Goal: Task Accomplishment & Management: Complete application form

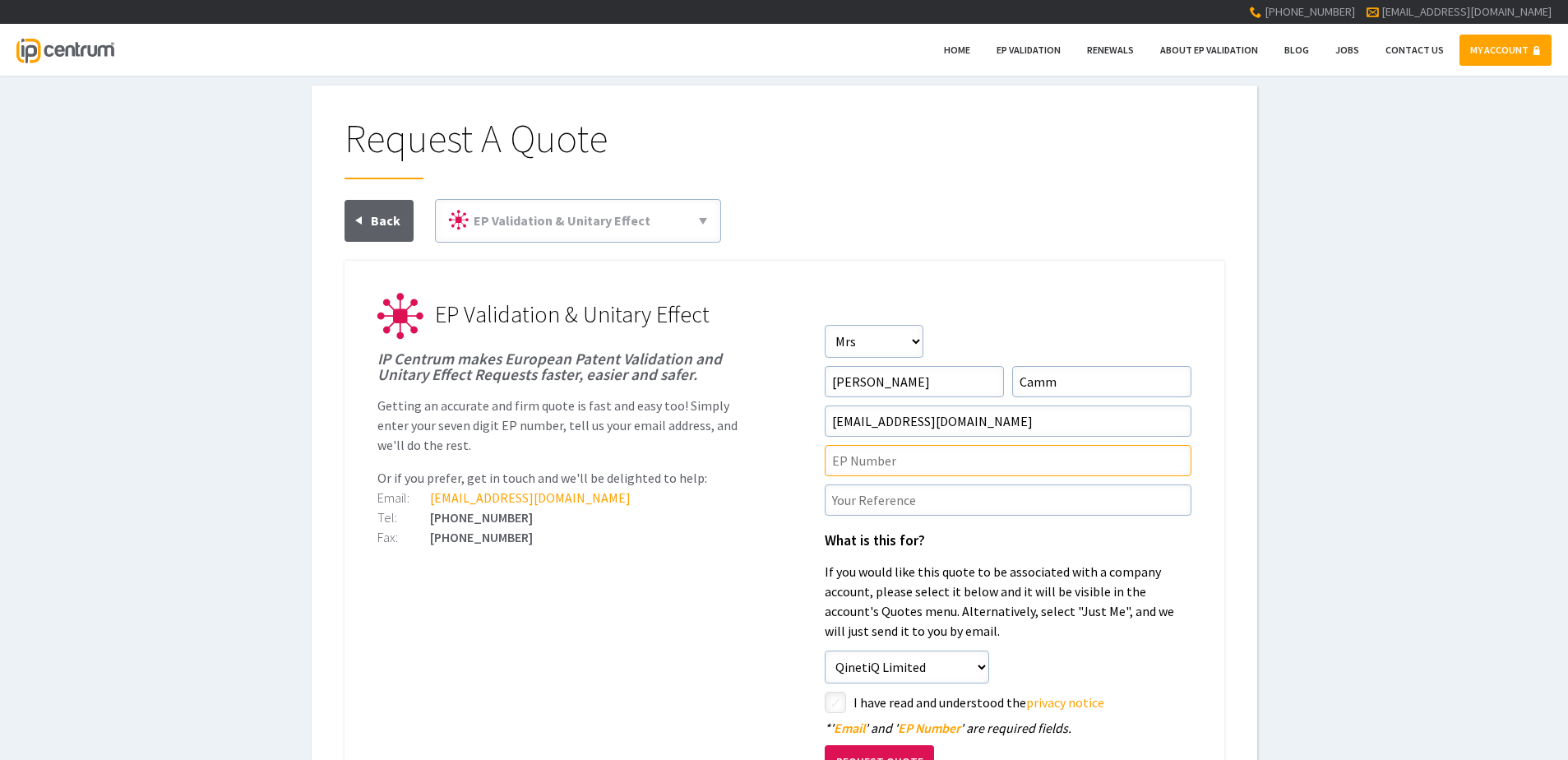
click at [888, 457] on input"] "text" at bounding box center [1008, 460] width 367 height 31
type input"] "P"
paste input"] "4284617"
type input"] "4284617"
click at [872, 499] on input"] "text" at bounding box center [1008, 500] width 367 height 31
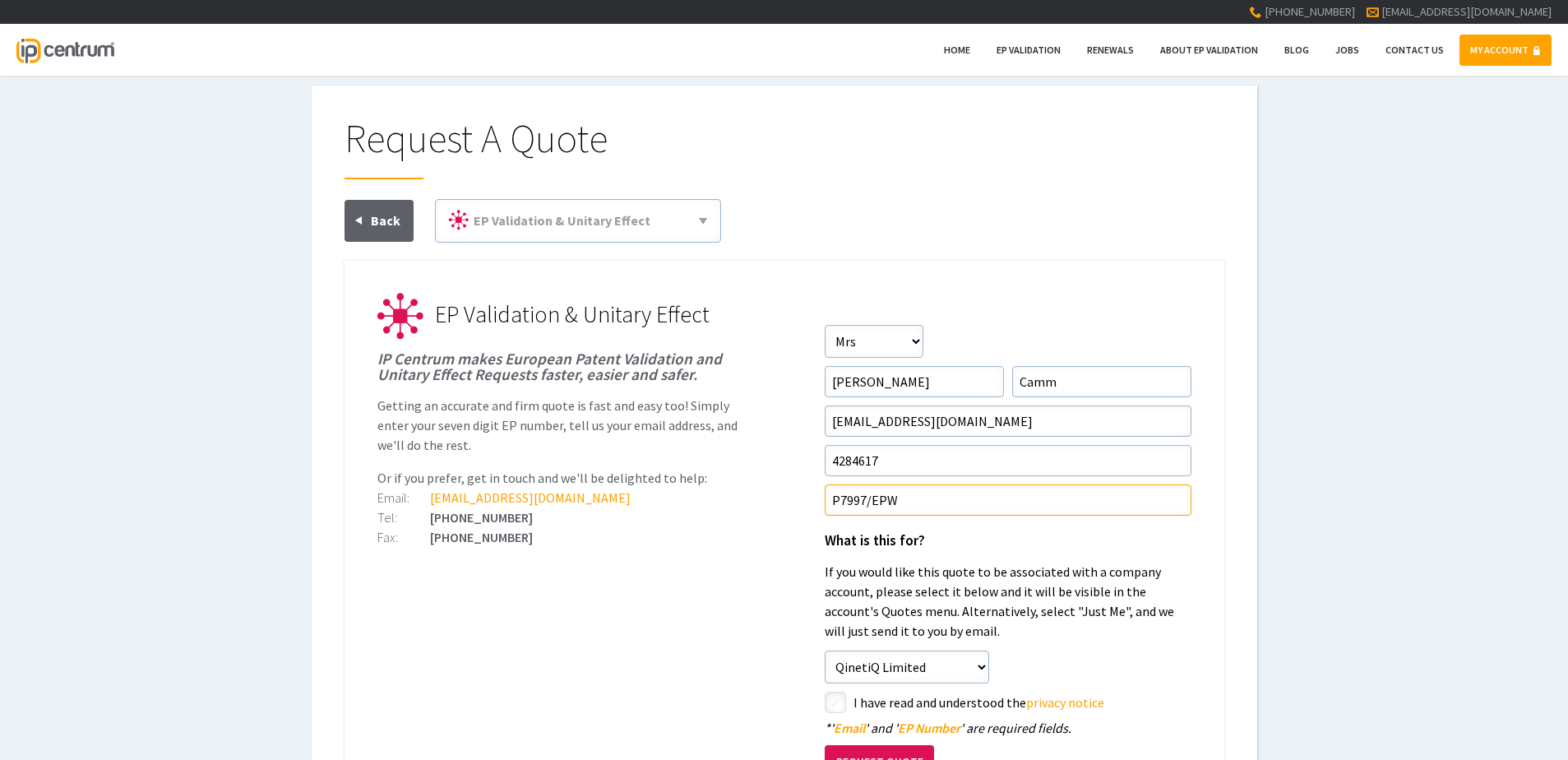
type input"] "P7997/EPW"
click at [835, 699] on input"] "checkbox" at bounding box center [838, 703] width 20 height 20
checkbox input"] "true"
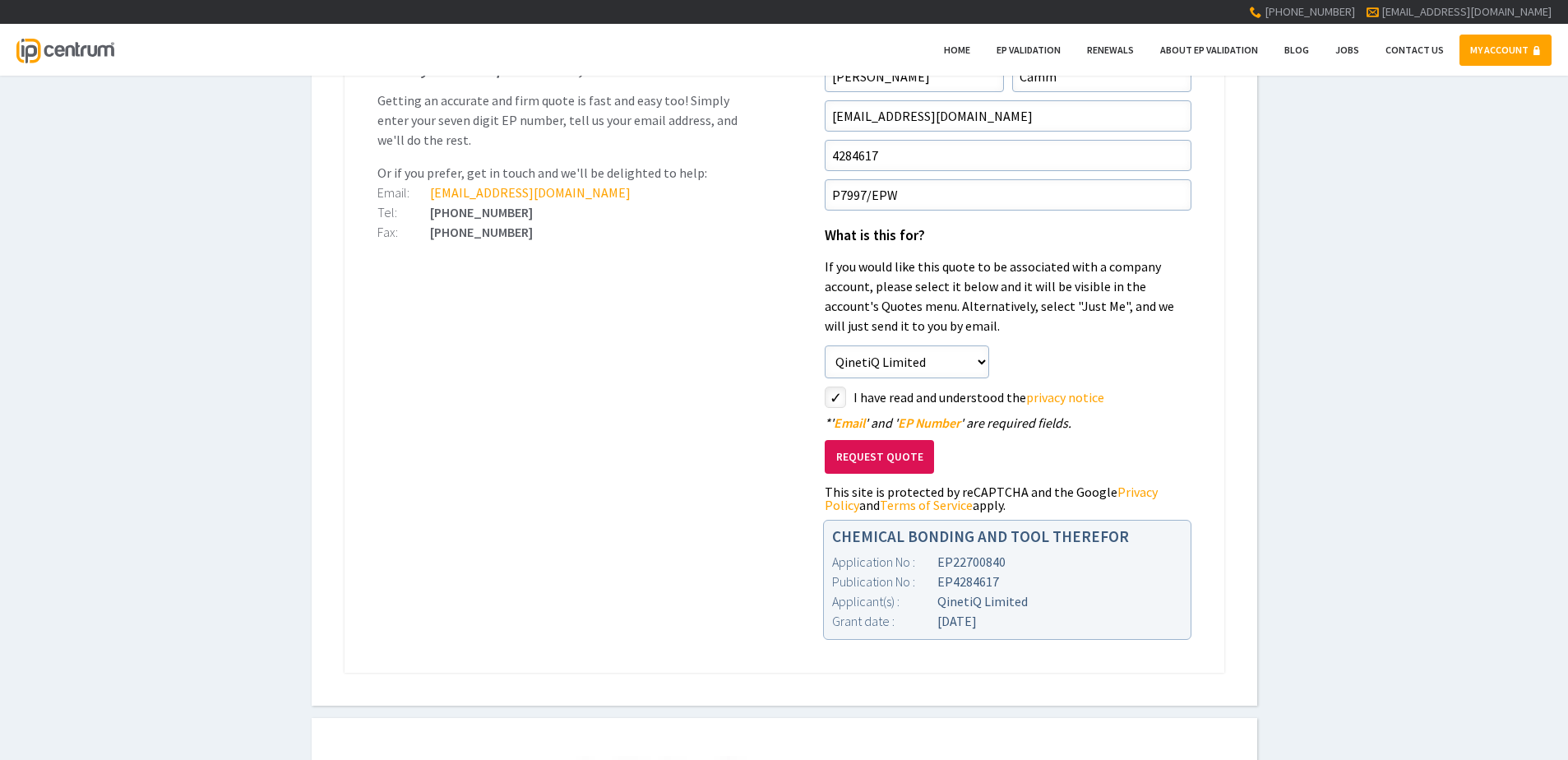
scroll to position [329, 0]
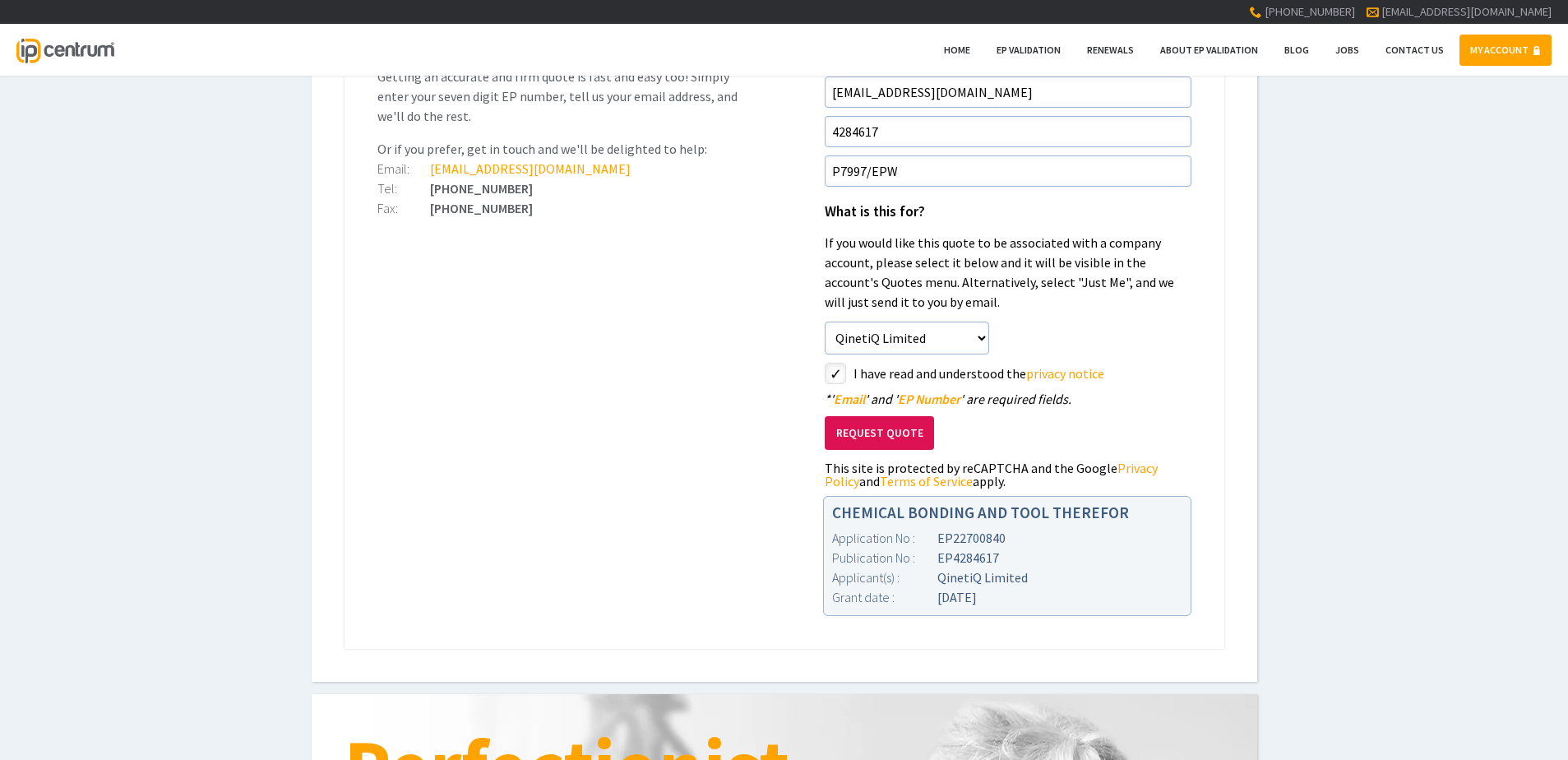
click at [879, 434] on button "Request Quote" at bounding box center [879, 432] width 109 height 34
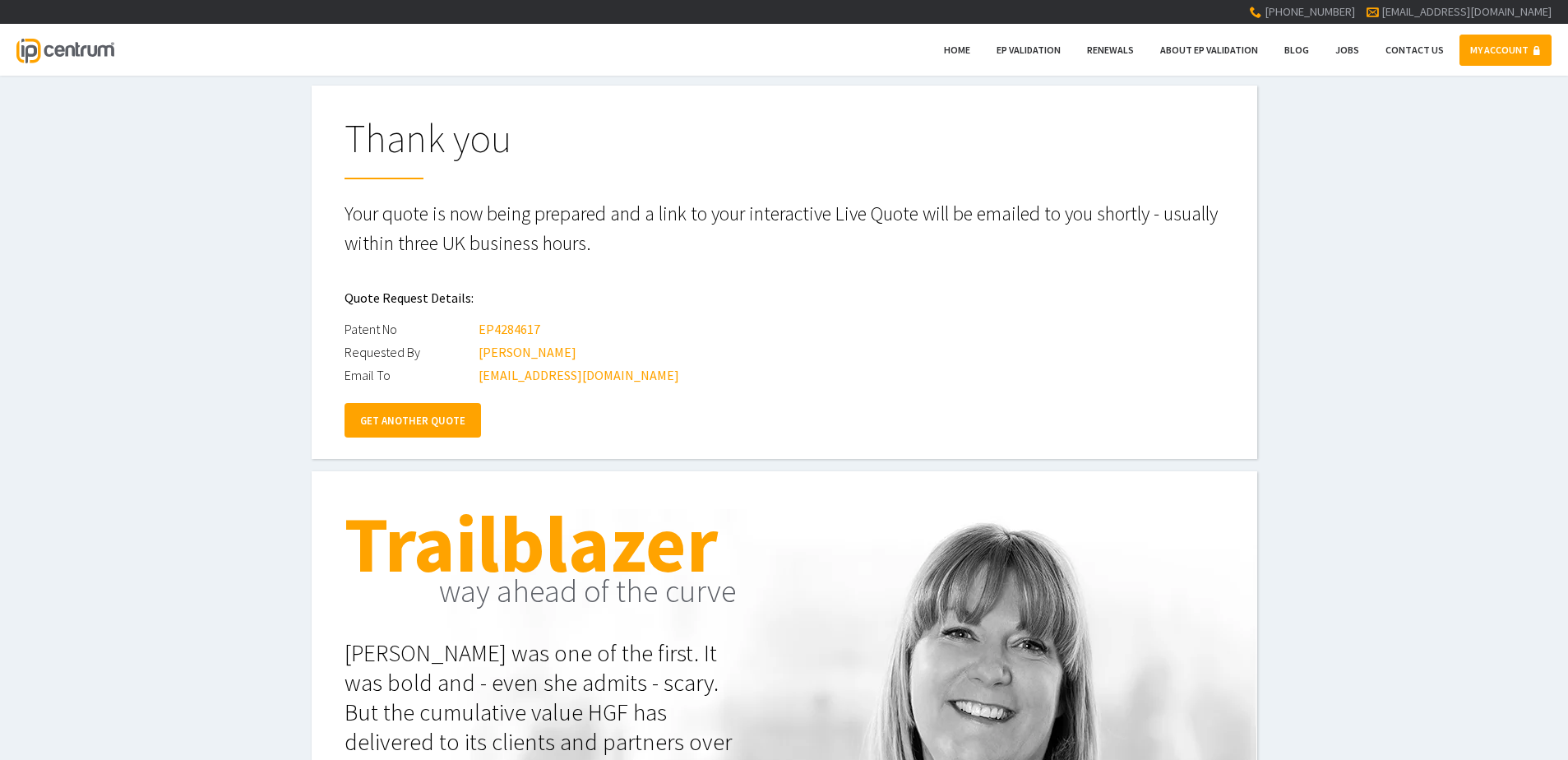
click at [406, 412] on link "GET ANOTHER QUOTE" at bounding box center [412, 420] width 137 height 35
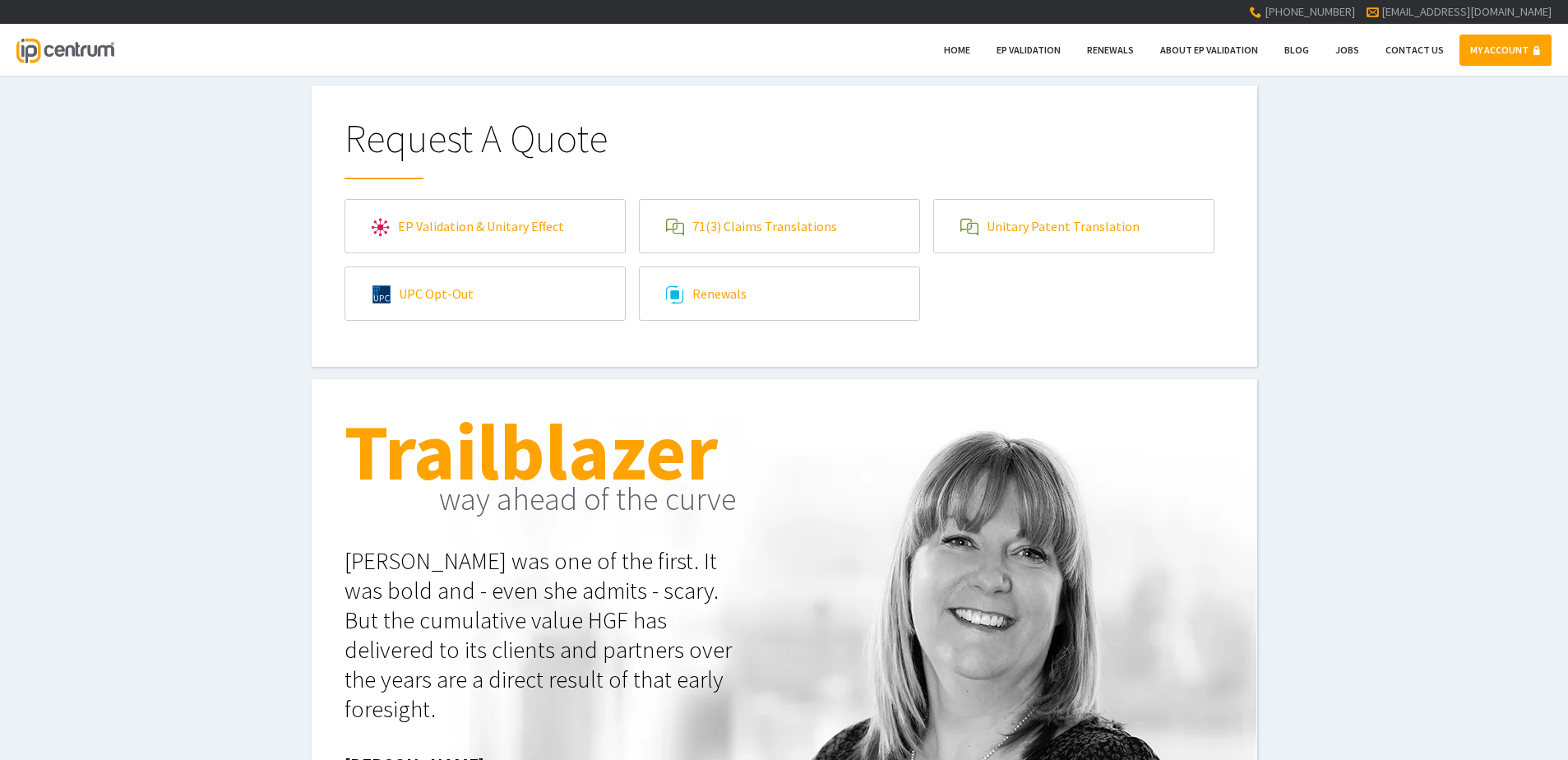
click at [510, 232] on link "EP Validation & Unitary Effect" at bounding box center [485, 226] width 280 height 52
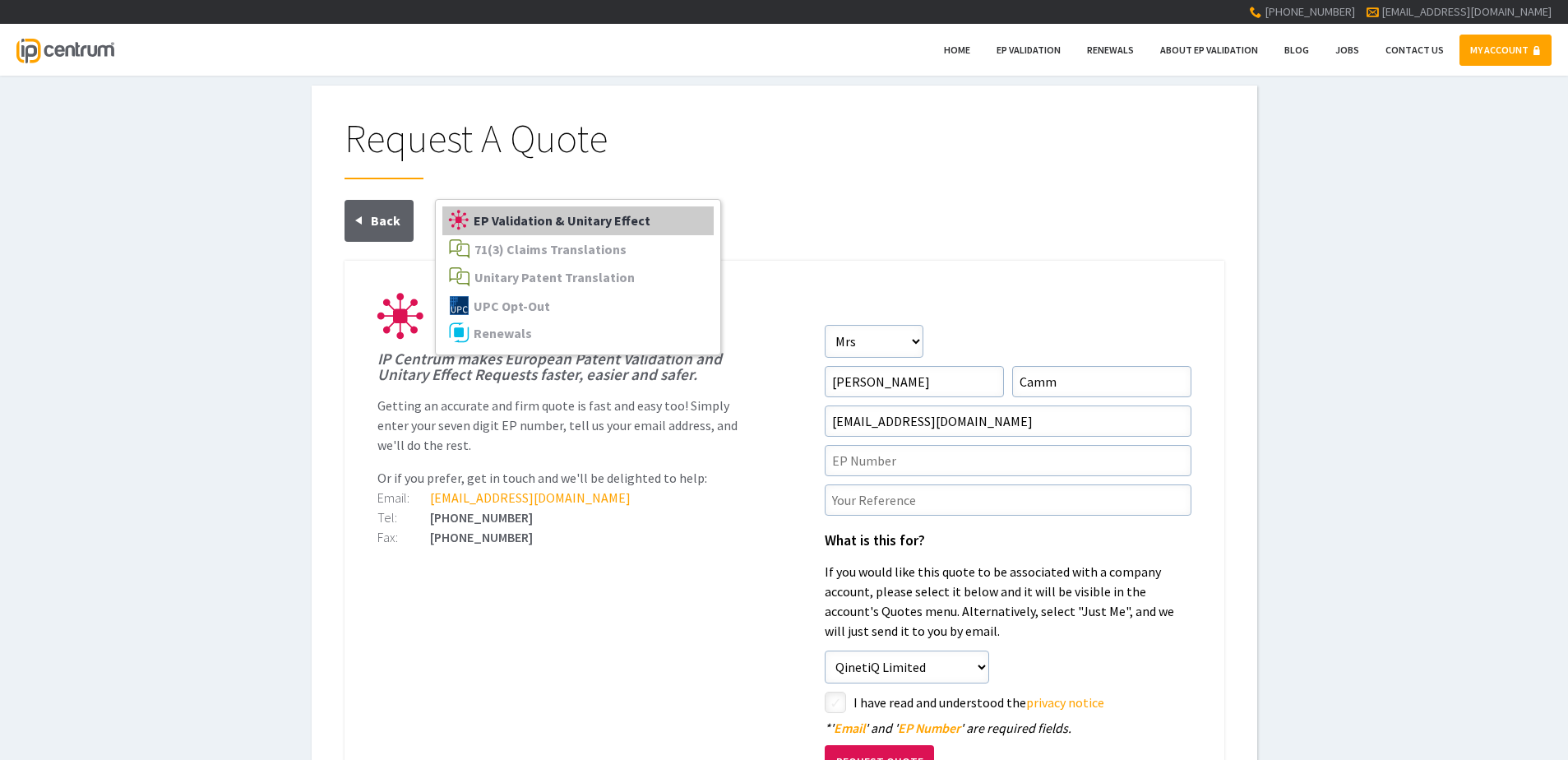
click at [540, 218] on span "EP Validation & Unitary Effect" at bounding box center [561, 220] width 177 height 17
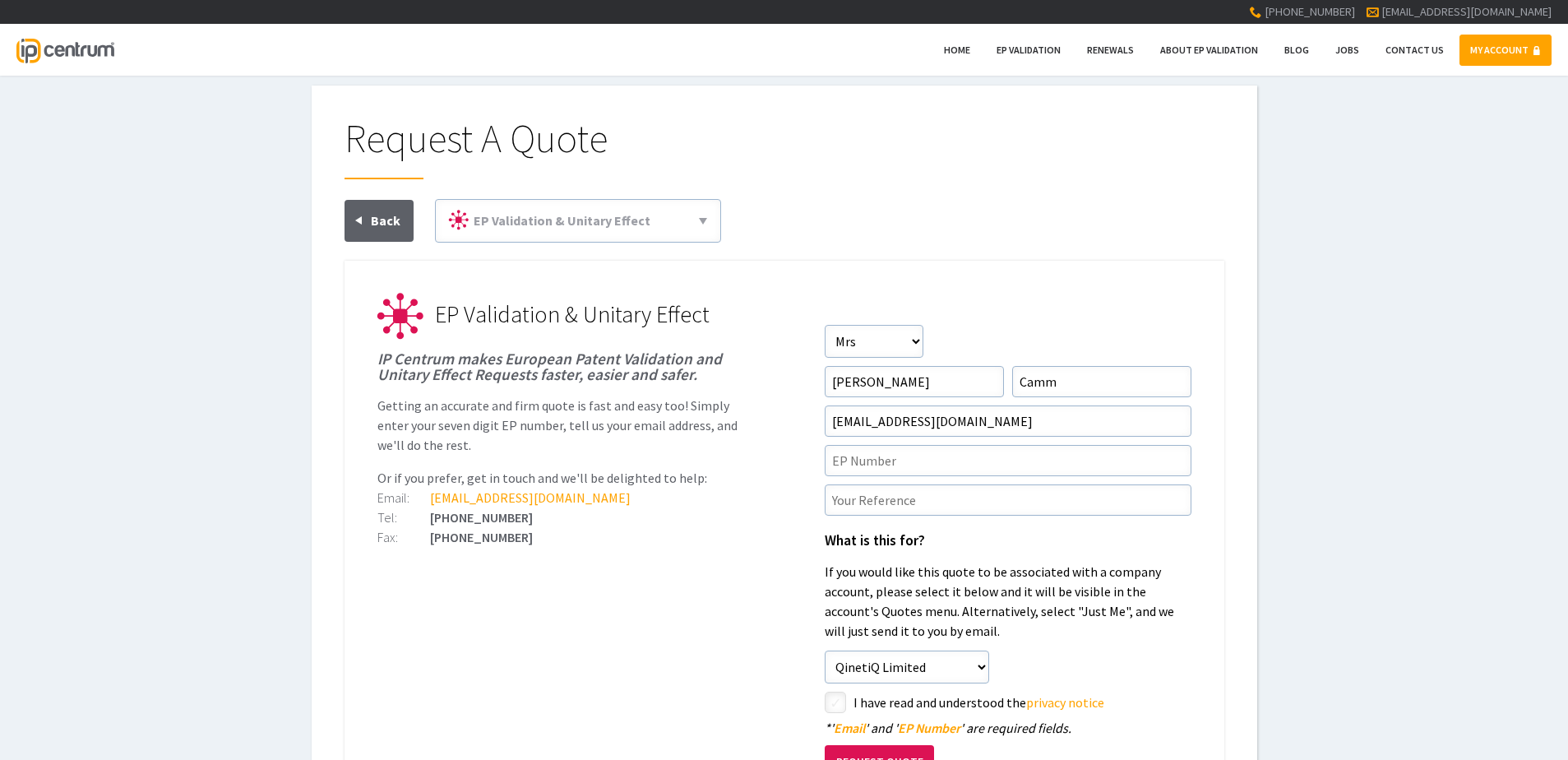
drag, startPoint x: 167, startPoint y: 363, endPoint x: 492, endPoint y: 460, distance: 339.2
click at [167, 363] on div "Request A Quote EP Validation & Unitary Effect 71(3) Claims Translations Unitar…" at bounding box center [784, 487] width 1568 height 804
click at [892, 458] on input"] "text" at bounding box center [1008, 460] width 367 height 31
click at [926, 458] on input"] "text" at bounding box center [1008, 460] width 367 height 31
paste input"] "4284621"
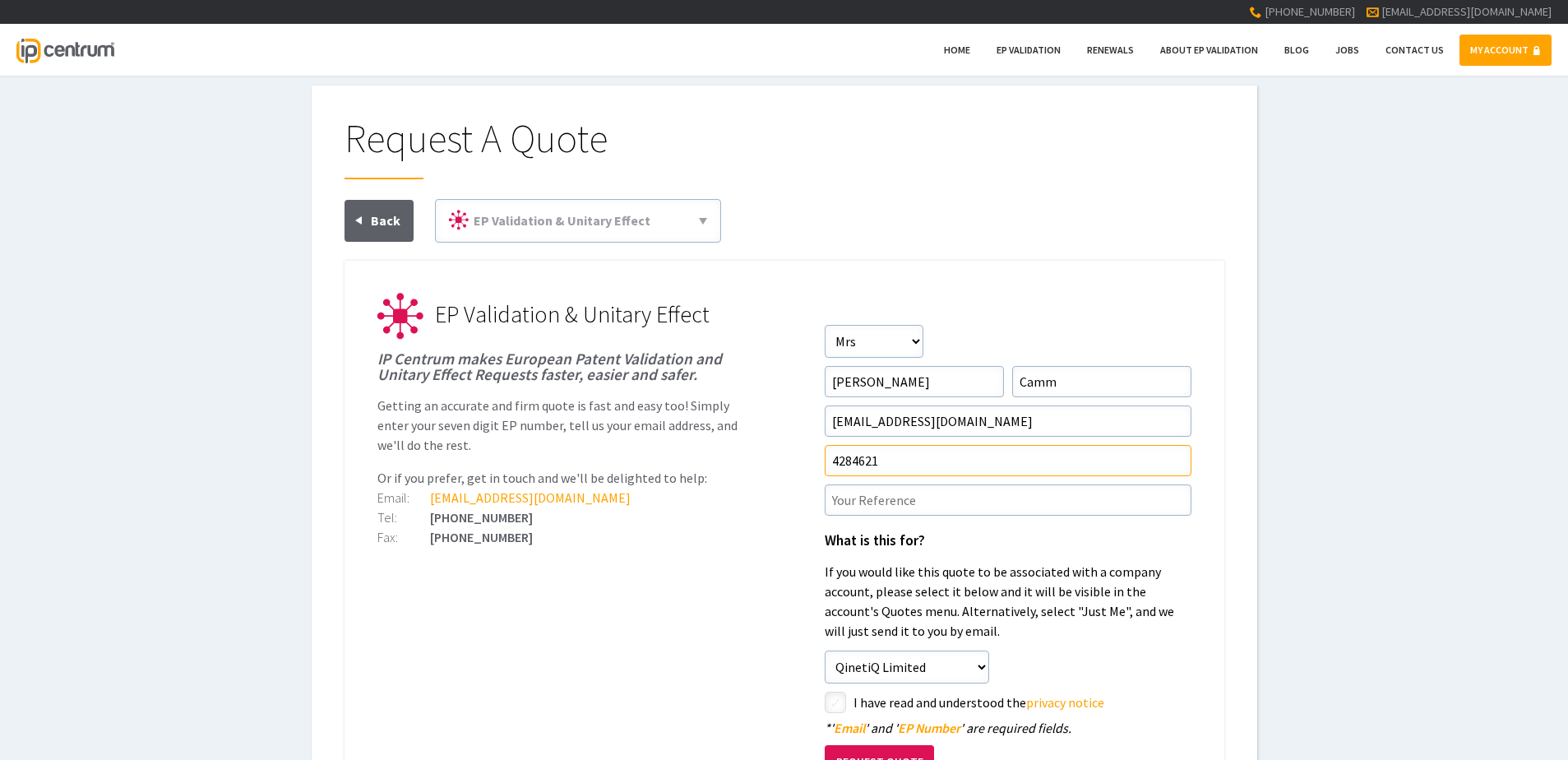
type input"] "4284621"
click at [741, 495] on div "[EMAIL_ADDRESS][DOMAIN_NAME]" at bounding box center [560, 497] width 367 height 13
click at [858, 494] on input"] "text" at bounding box center [1008, 500] width 367 height 31
type input"] "P7998/EPW"
click at [647, 601] on ul "EP Validation & Unitary Effect IP Centrum makes European Patent Validation and …" at bounding box center [784, 619] width 879 height 717
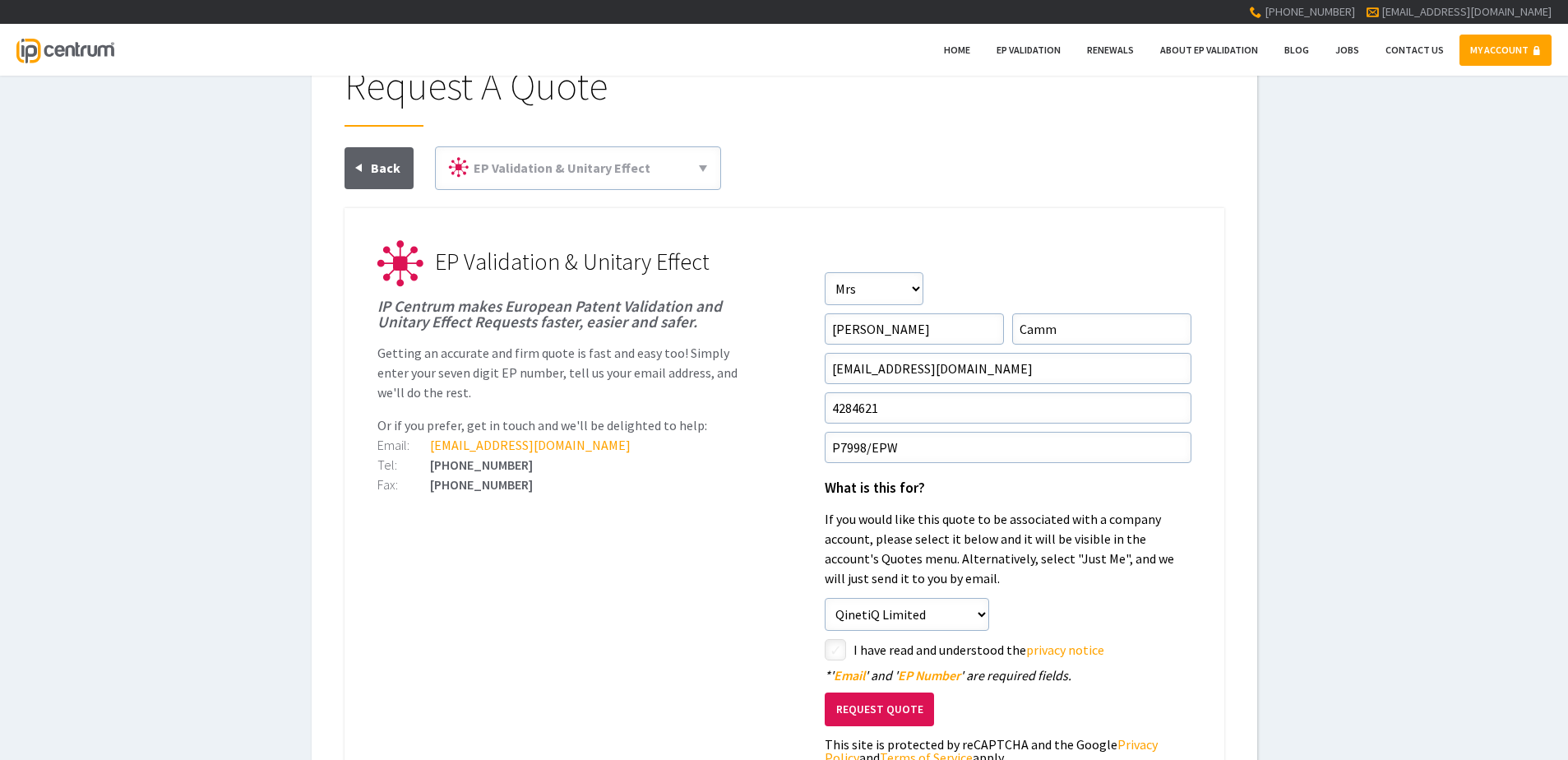
scroll to position [82, 0]
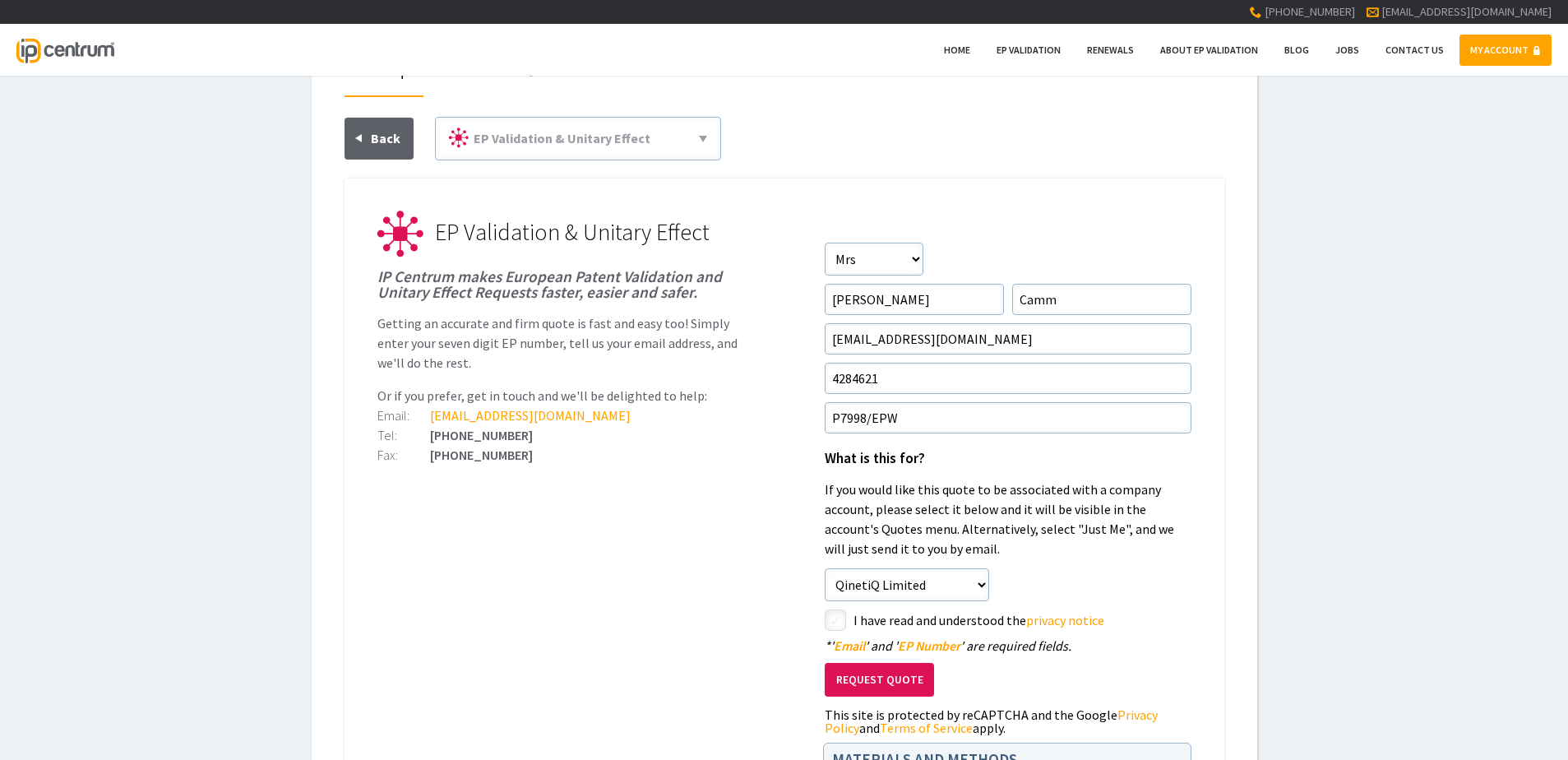
click at [836, 622] on input"] "checkbox" at bounding box center [838, 621] width 20 height 20
checkbox input"] "true"
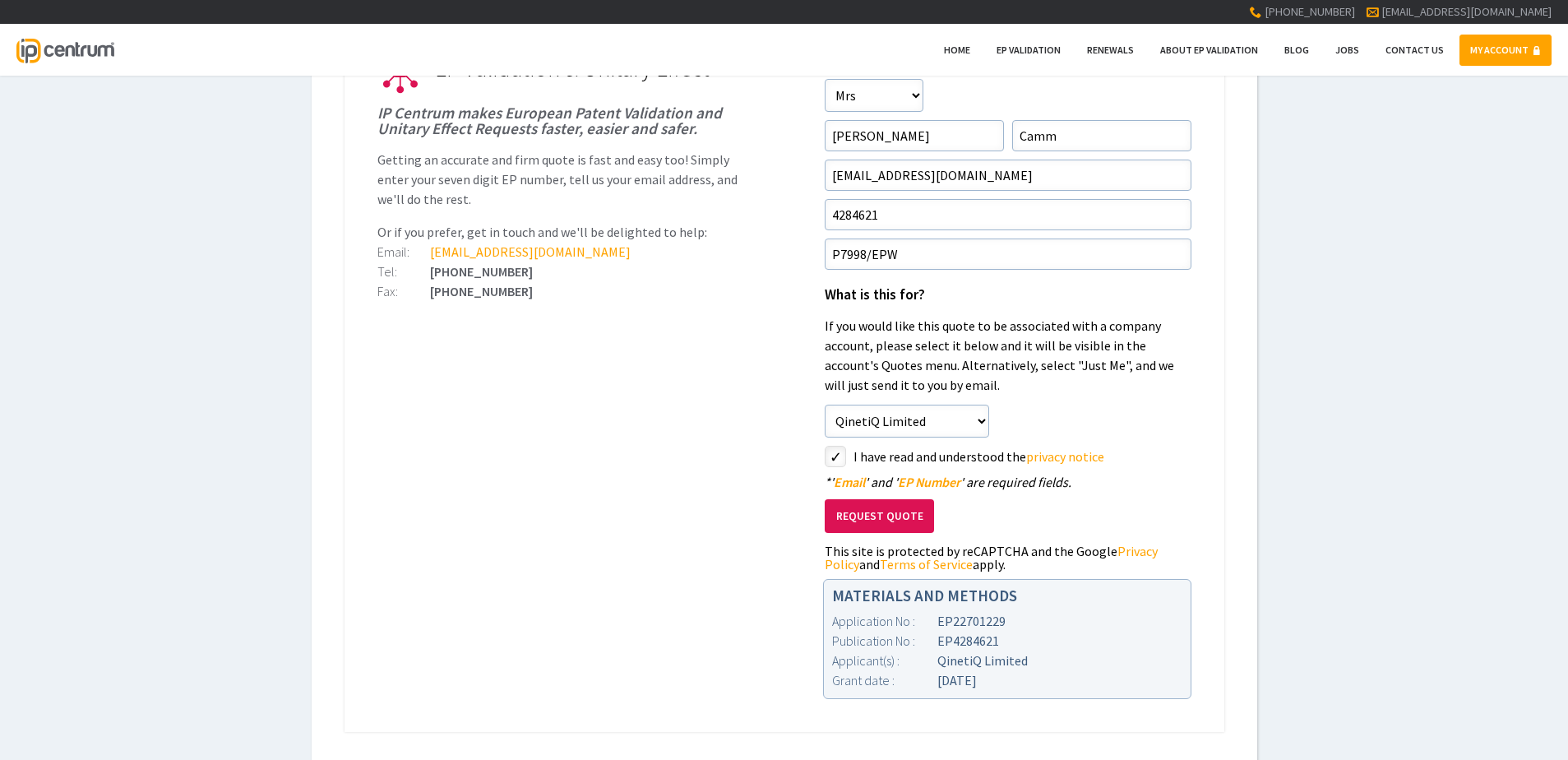
scroll to position [247, 0]
click at [881, 513] on button "Request Quote" at bounding box center [879, 515] width 109 height 34
